Goal: Task Accomplishment & Management: Manage account settings

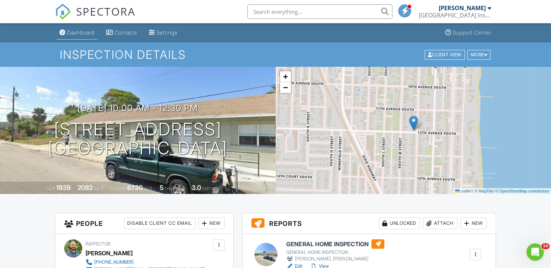
click at [75, 32] on div "Dashboard" at bounding box center [81, 32] width 28 height 6
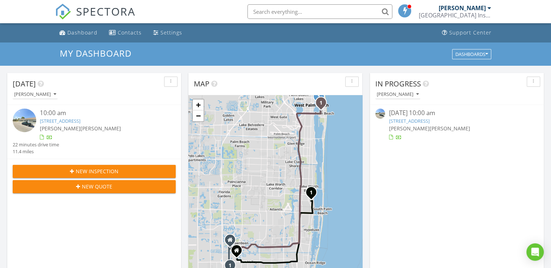
click at [80, 123] on link "[STREET_ADDRESS]" at bounding box center [60, 120] width 41 height 7
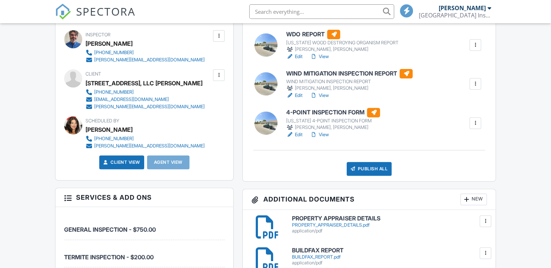
scroll to position [218, 0]
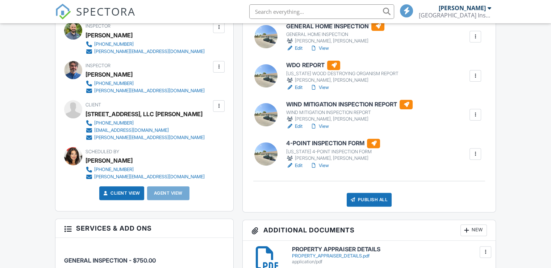
click at [322, 164] on link "View" at bounding box center [319, 165] width 19 height 7
click at [323, 143] on h6 "4-POINT INSPECTION FORM" at bounding box center [333, 142] width 94 height 9
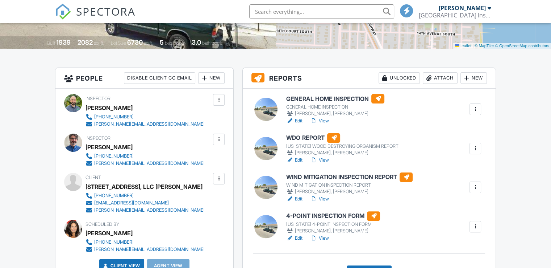
click at [322, 197] on link "View" at bounding box center [319, 198] width 19 height 7
click at [348, 101] on h6 "GENERAL HOME INSPECTION" at bounding box center [335, 98] width 98 height 9
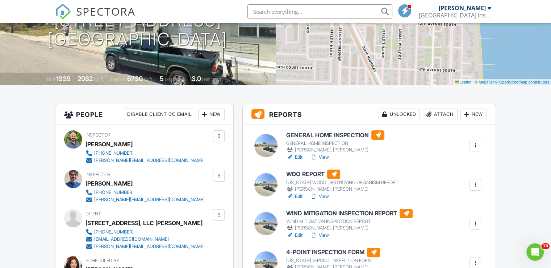
click at [310, 131] on h6 "GENERAL HOME INSPECTION" at bounding box center [335, 134] width 98 height 9
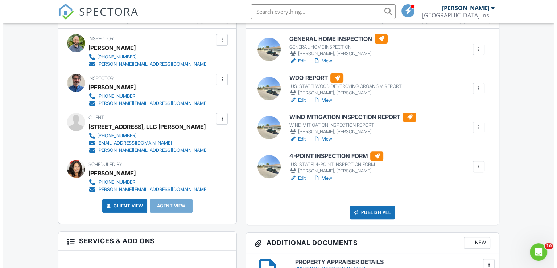
scroll to position [254, 0]
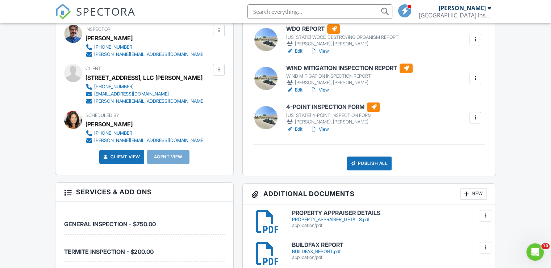
click at [371, 163] on div "Publish All" at bounding box center [369, 163] width 45 height 14
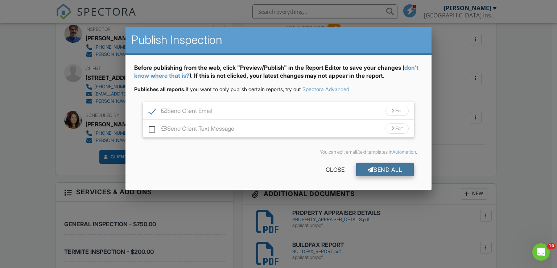
click at [386, 169] on div "Send All" at bounding box center [385, 169] width 58 height 13
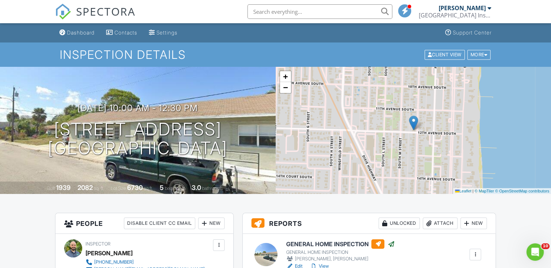
click at [87, 37] on link "Dashboard" at bounding box center [77, 32] width 41 height 13
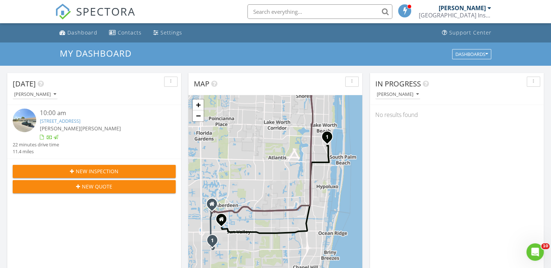
click at [78, 121] on link "[STREET_ADDRESS]" at bounding box center [60, 120] width 41 height 7
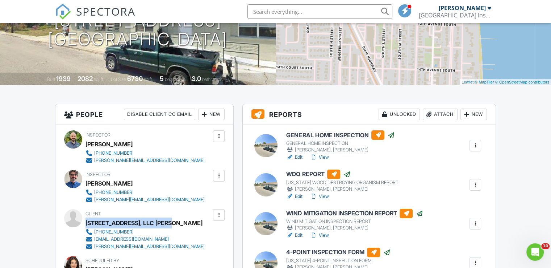
drag, startPoint x: 162, startPoint y: 222, endPoint x: 86, endPoint y: 219, distance: 75.8
click at [86, 219] on div "[STREET_ADDRESS], LLC [PERSON_NAME]" at bounding box center [148, 222] width 125 height 11
copy div "[STREET_ADDRESS], LLC [PERSON_NAME]"
